Goal: Information Seeking & Learning: Learn about a topic

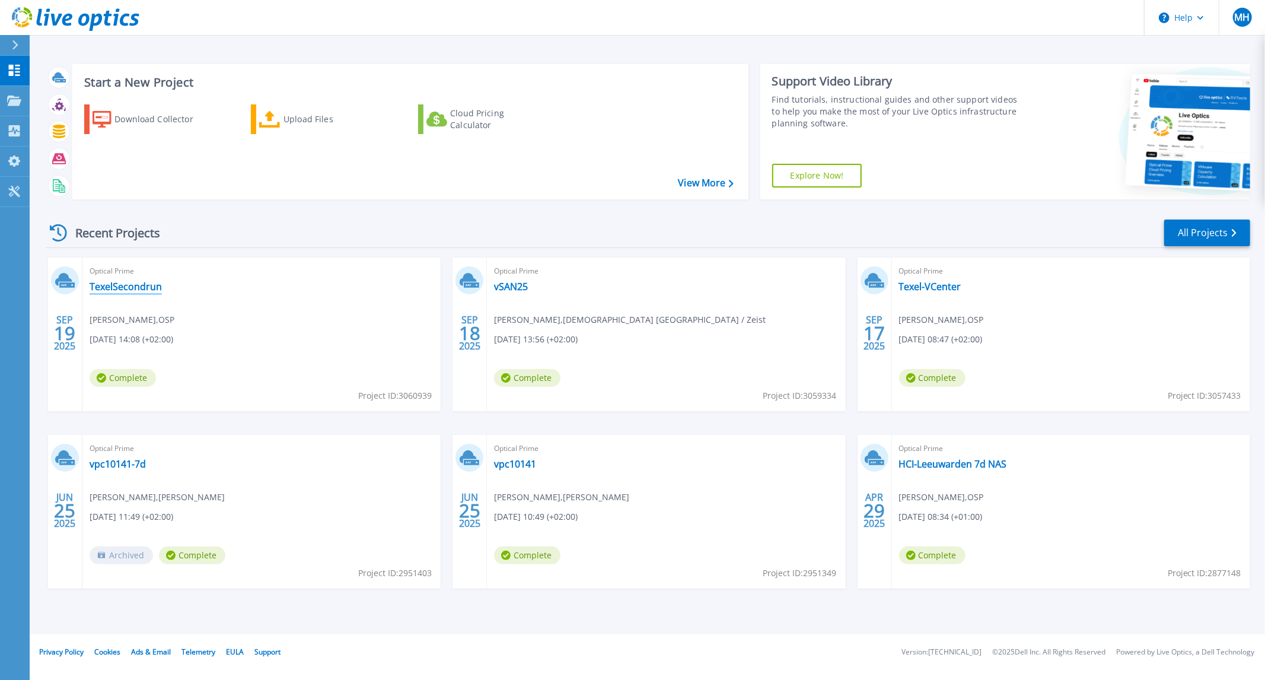
click at [142, 289] on link "TexelSecondrun" at bounding box center [126, 287] width 72 height 12
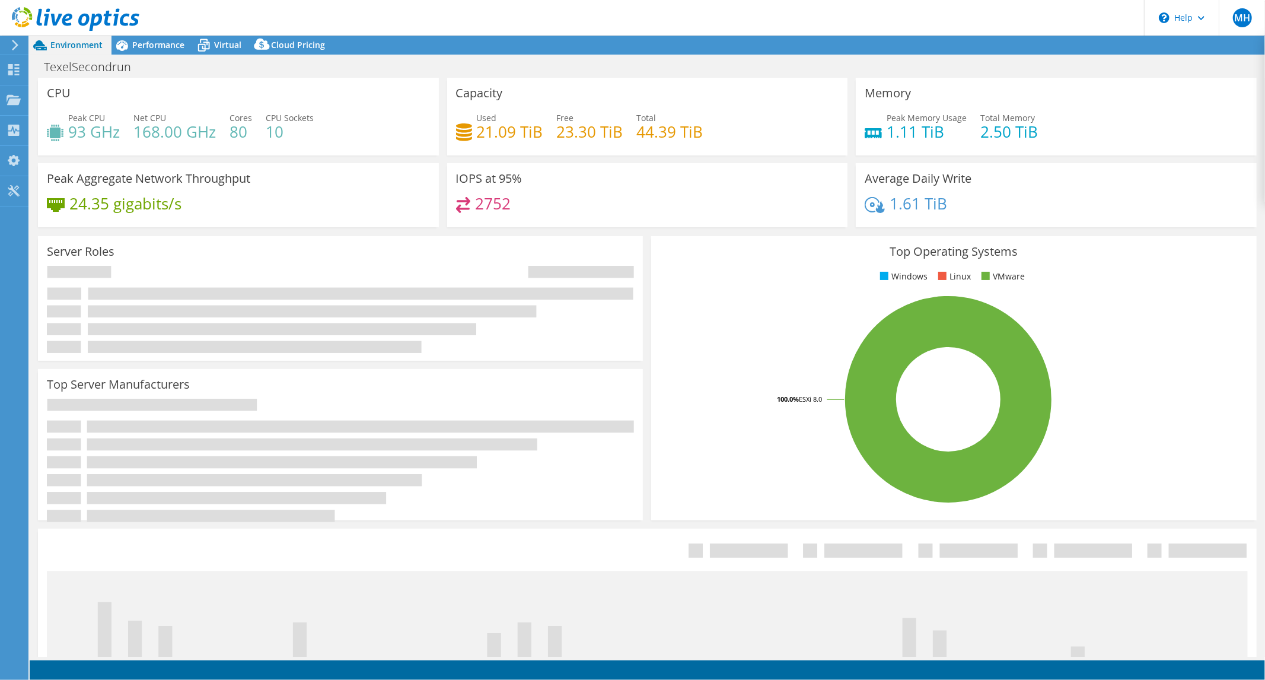
select select "USD"
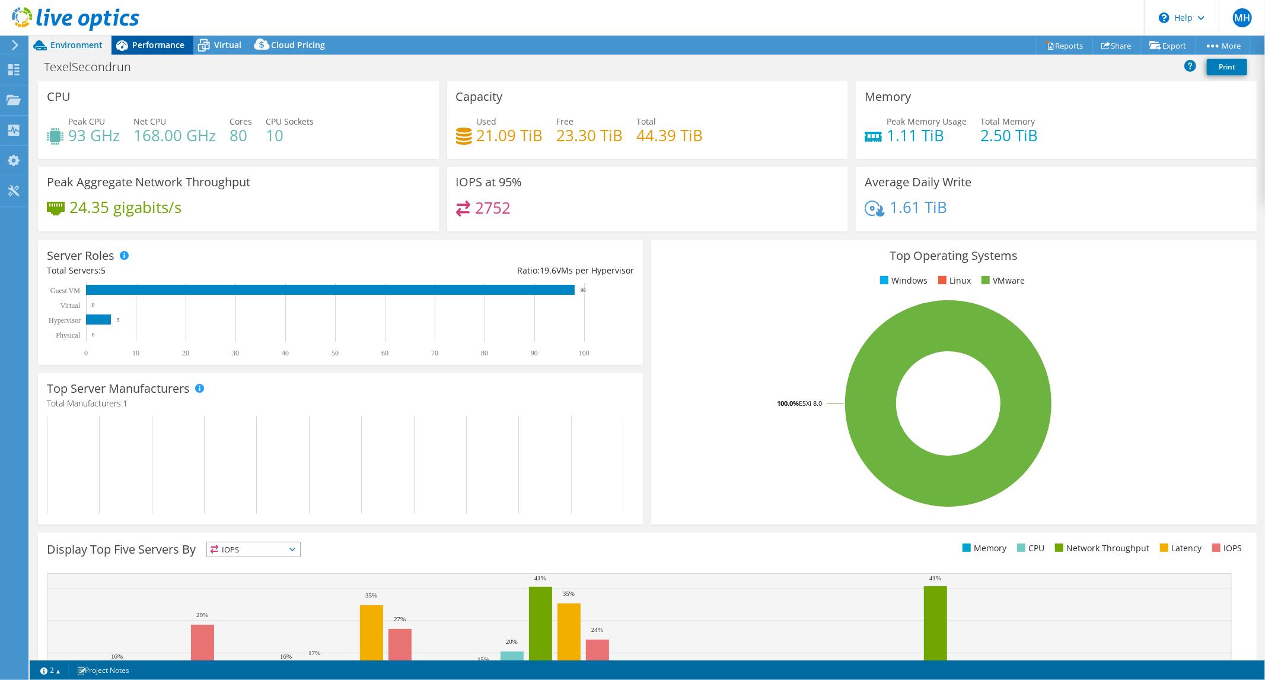
click at [157, 43] on span "Performance" at bounding box center [158, 44] width 52 height 11
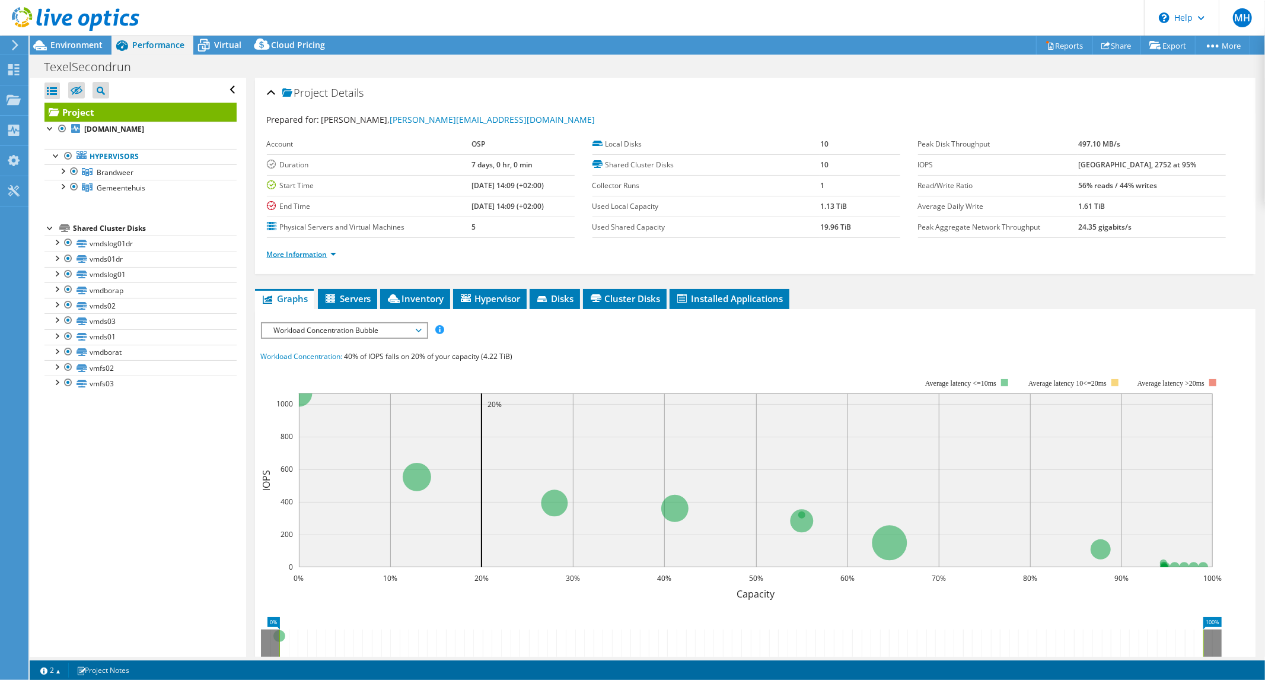
click at [330, 251] on link "More Information" at bounding box center [301, 254] width 69 height 10
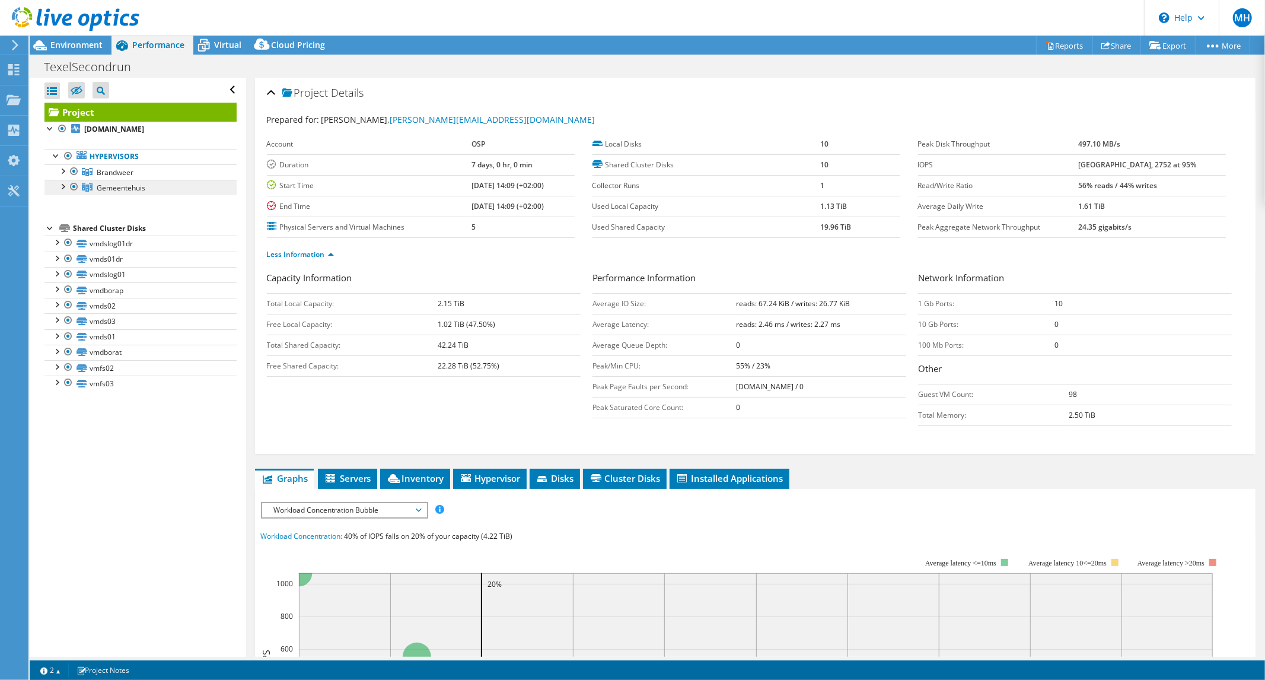
click at [115, 184] on span "Gemeentehuis" at bounding box center [121, 188] width 49 height 10
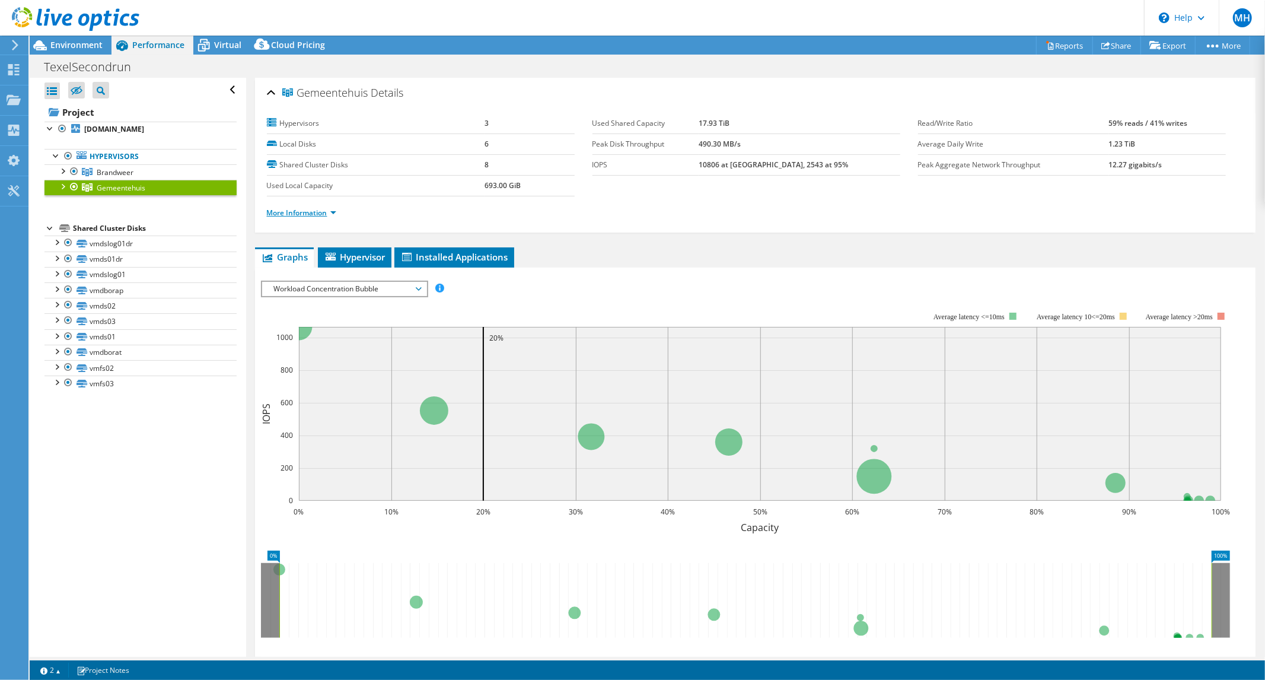
click at [321, 208] on link "More Information" at bounding box center [301, 213] width 69 height 10
